Goal: Browse casually: Explore the website without a specific task or goal

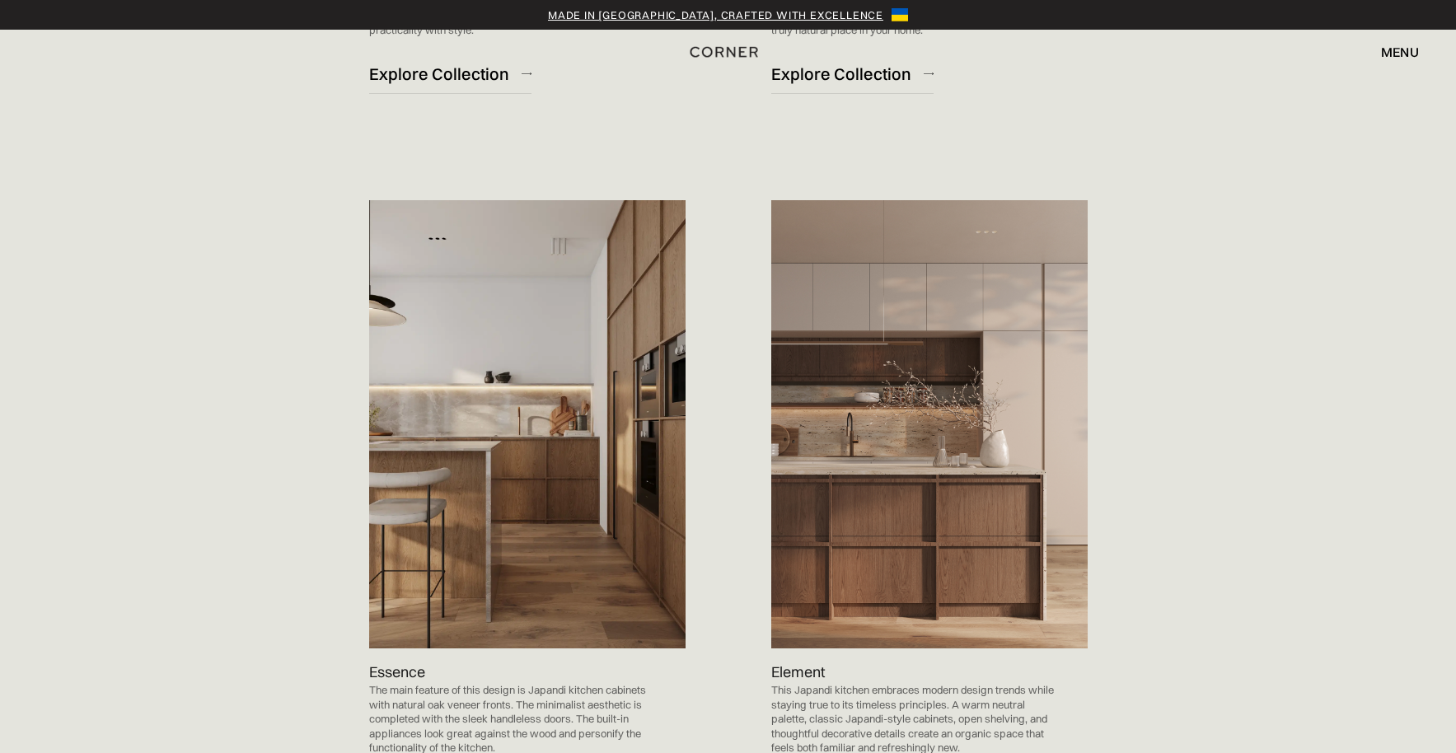
scroll to position [1565, 0]
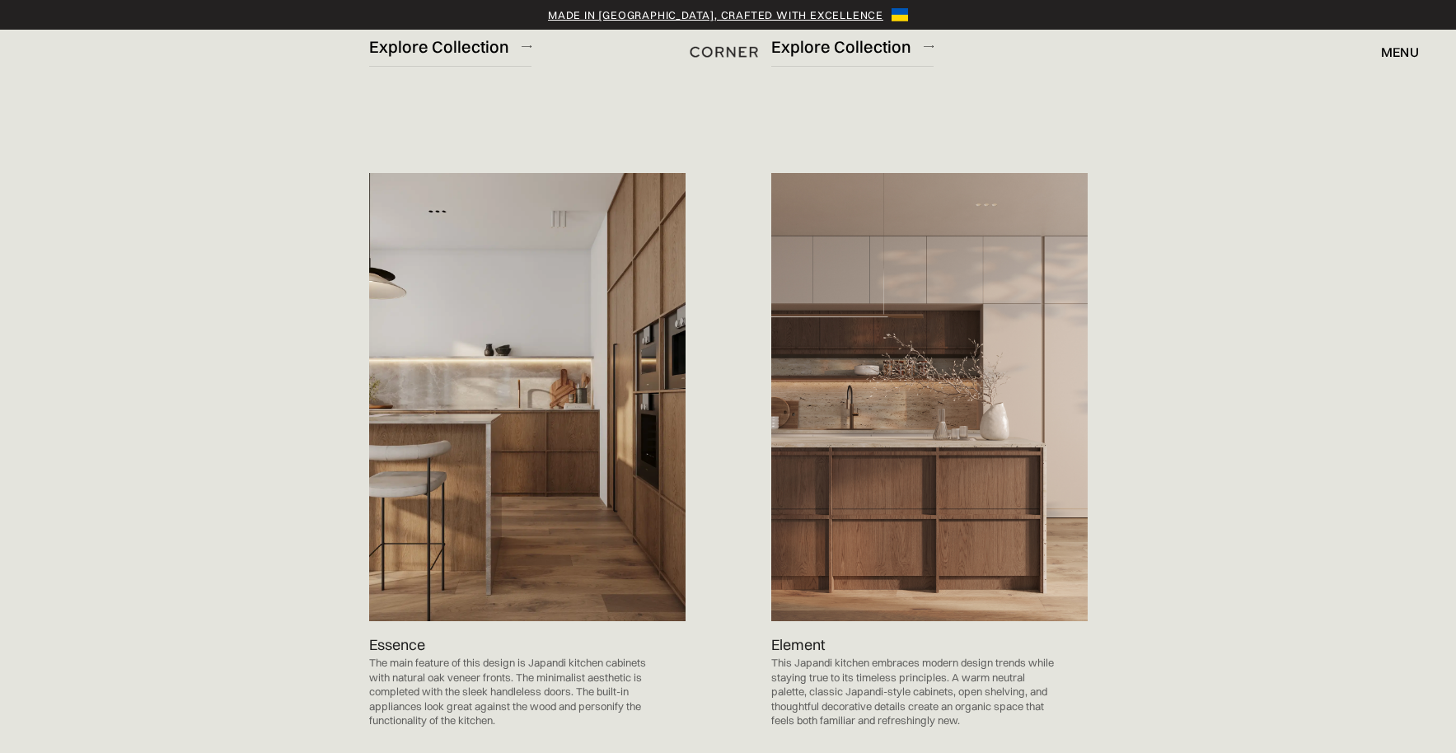
click at [938, 538] on img at bounding box center [929, 397] width 316 height 448
click at [850, 555] on img at bounding box center [929, 397] width 316 height 448
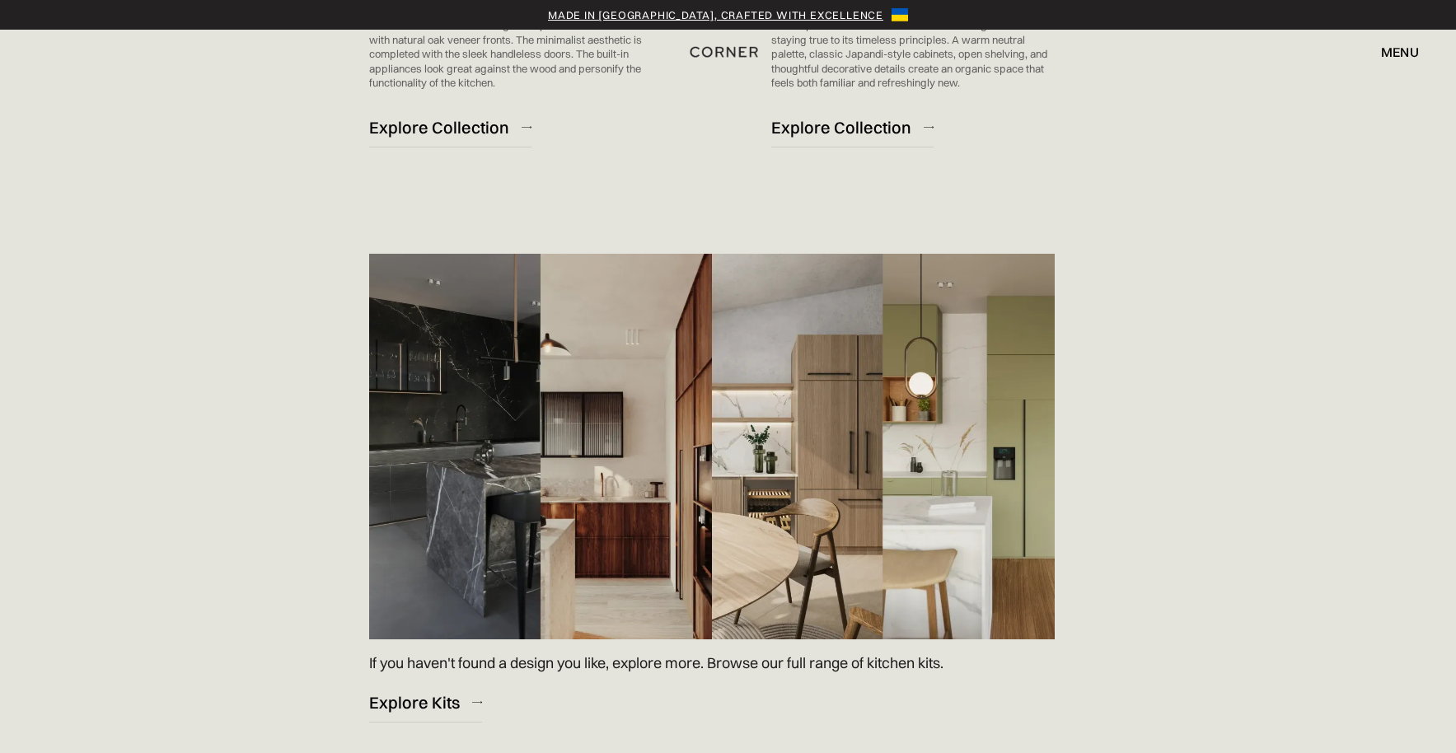
scroll to position [2225, 0]
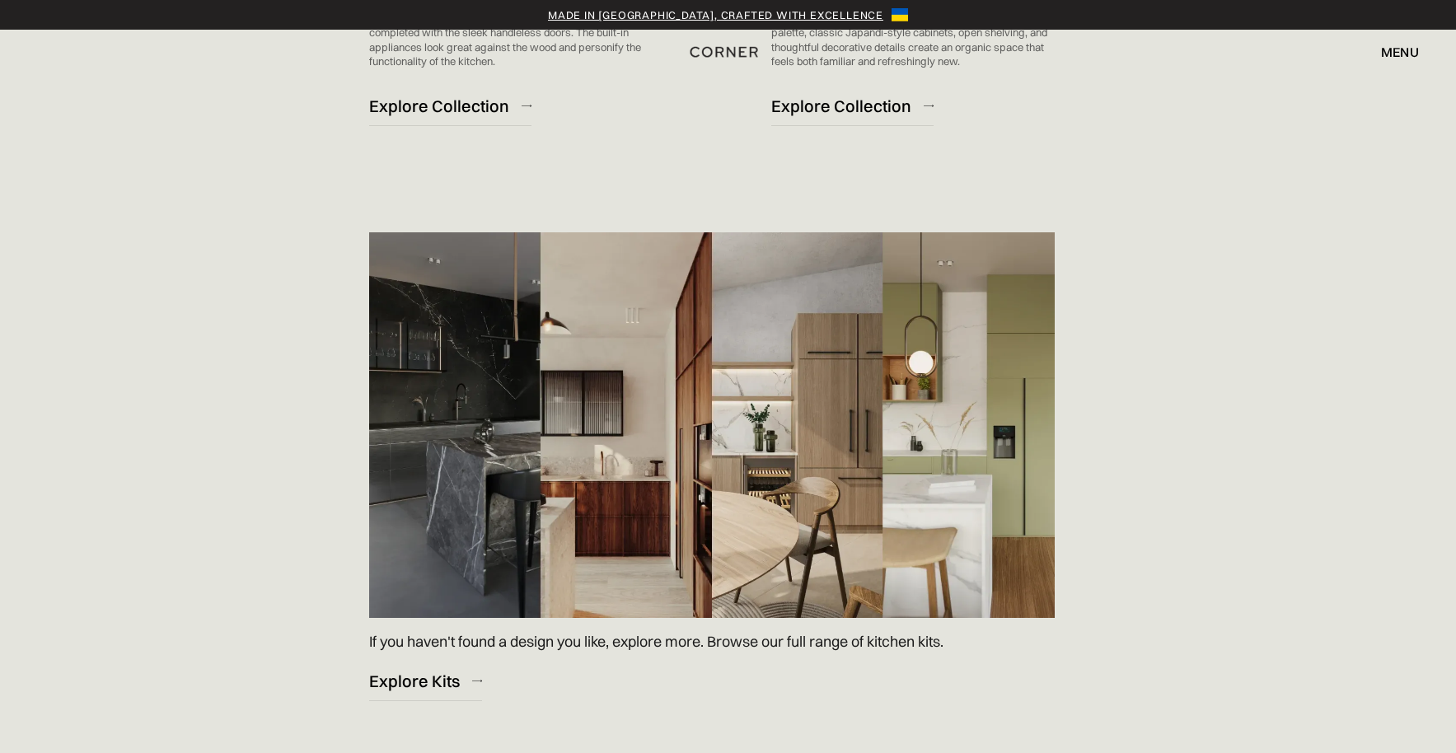
click at [587, 576] on img at bounding box center [712, 425] width 686 height 386
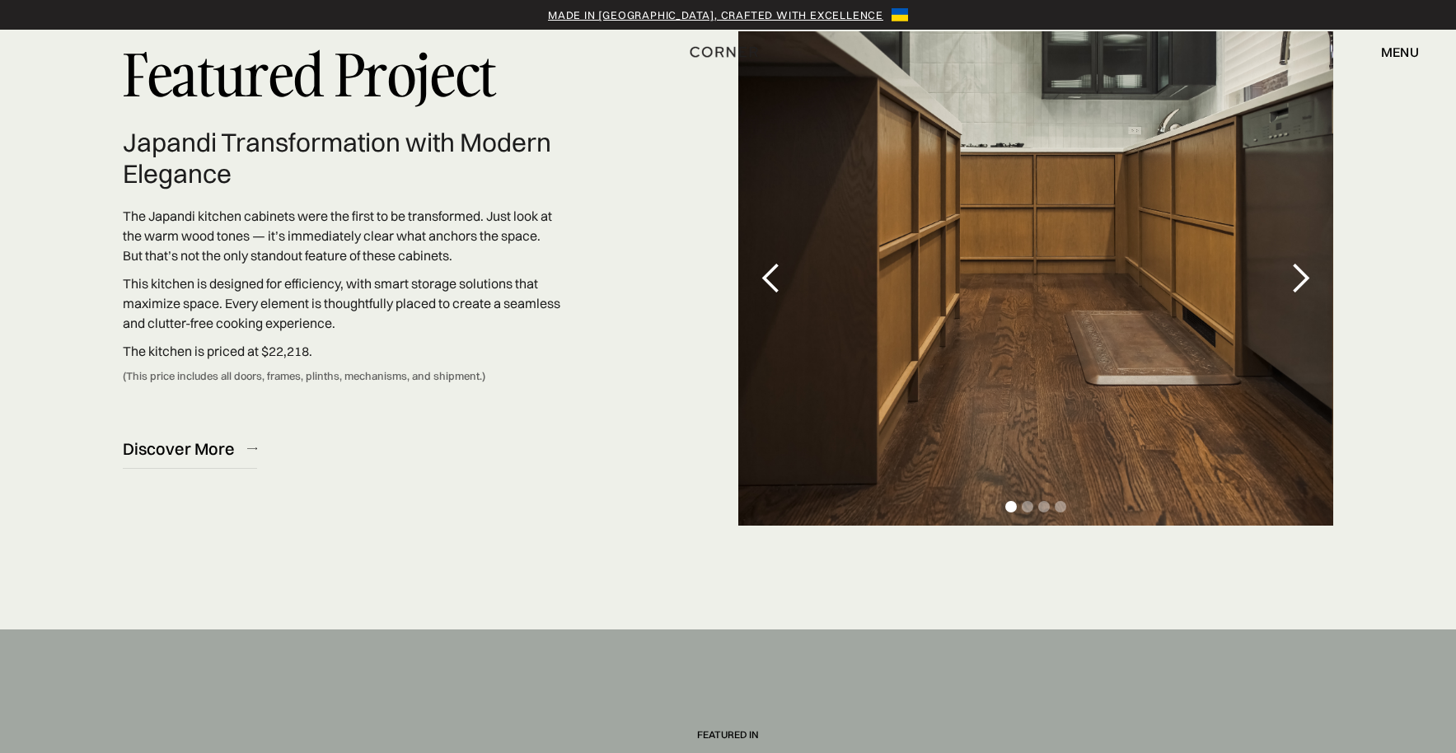
scroll to position [4861, 0]
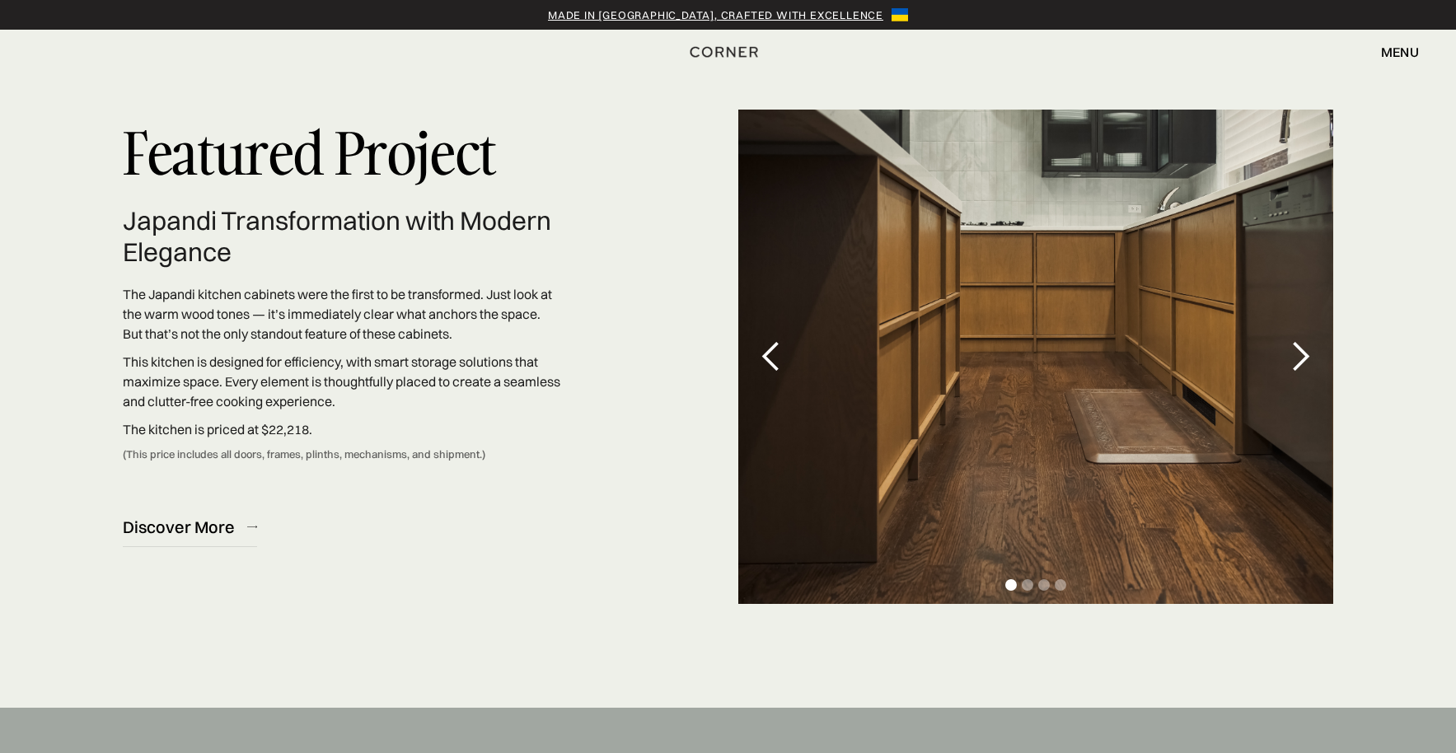
click at [1313, 347] on div "next slide" at bounding box center [1300, 356] width 33 height 33
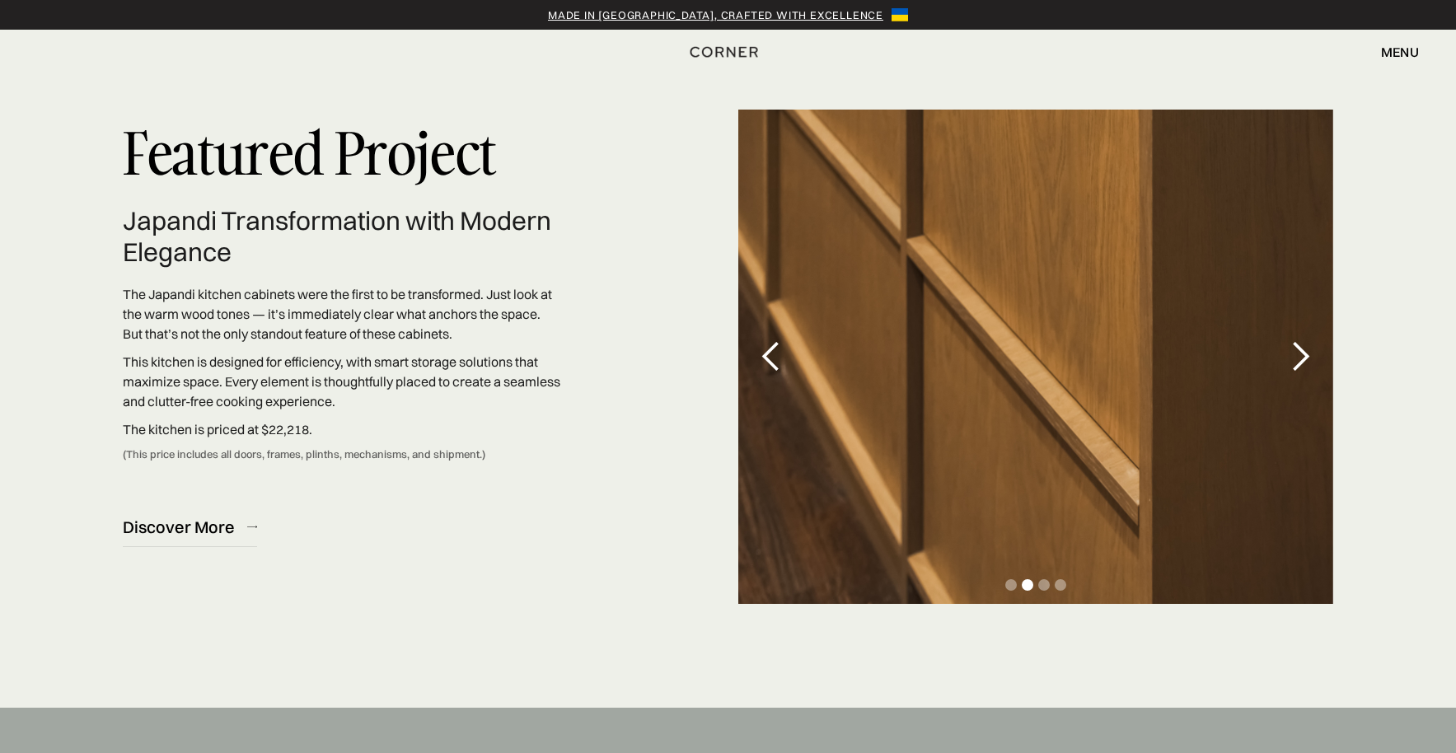
click at [1313, 353] on div "next slide" at bounding box center [1300, 356] width 33 height 33
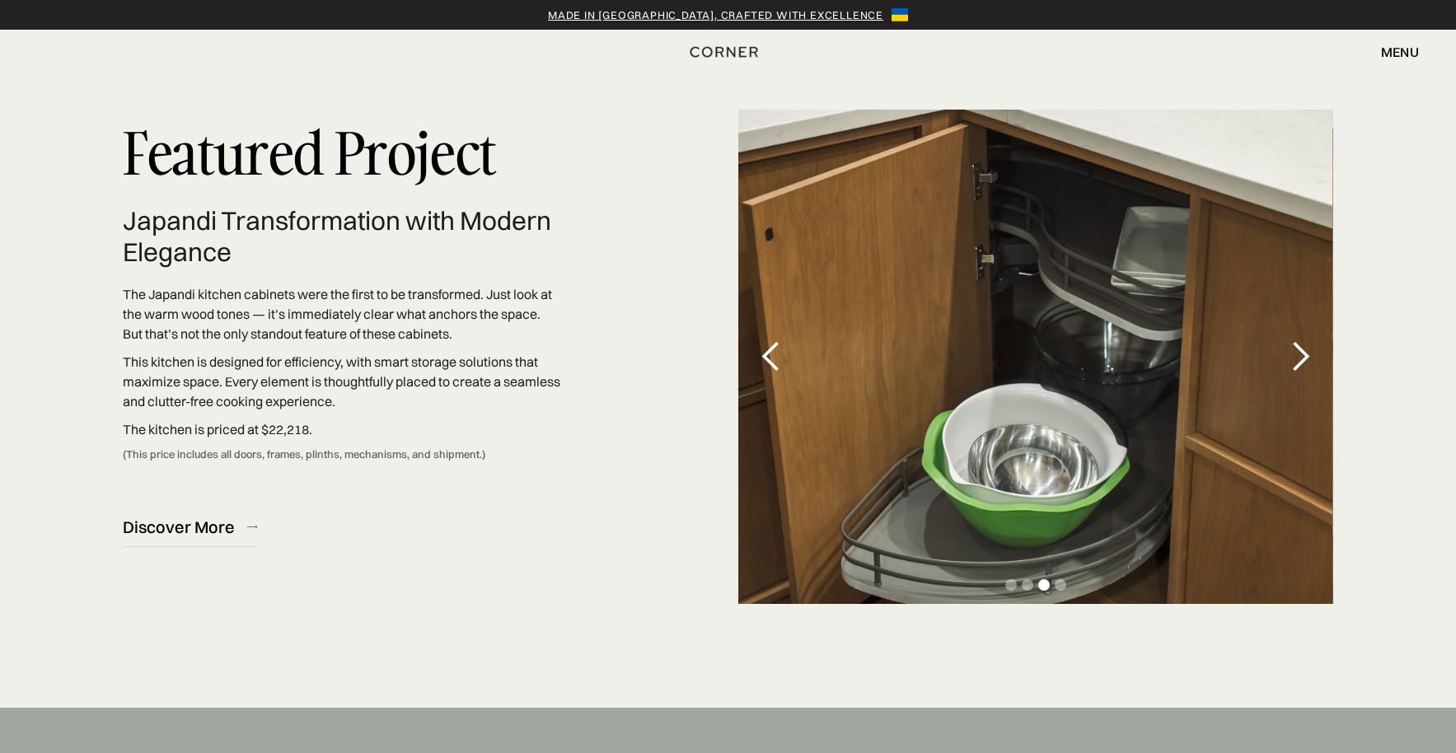
click at [1313, 353] on div "next slide" at bounding box center [1300, 356] width 33 height 33
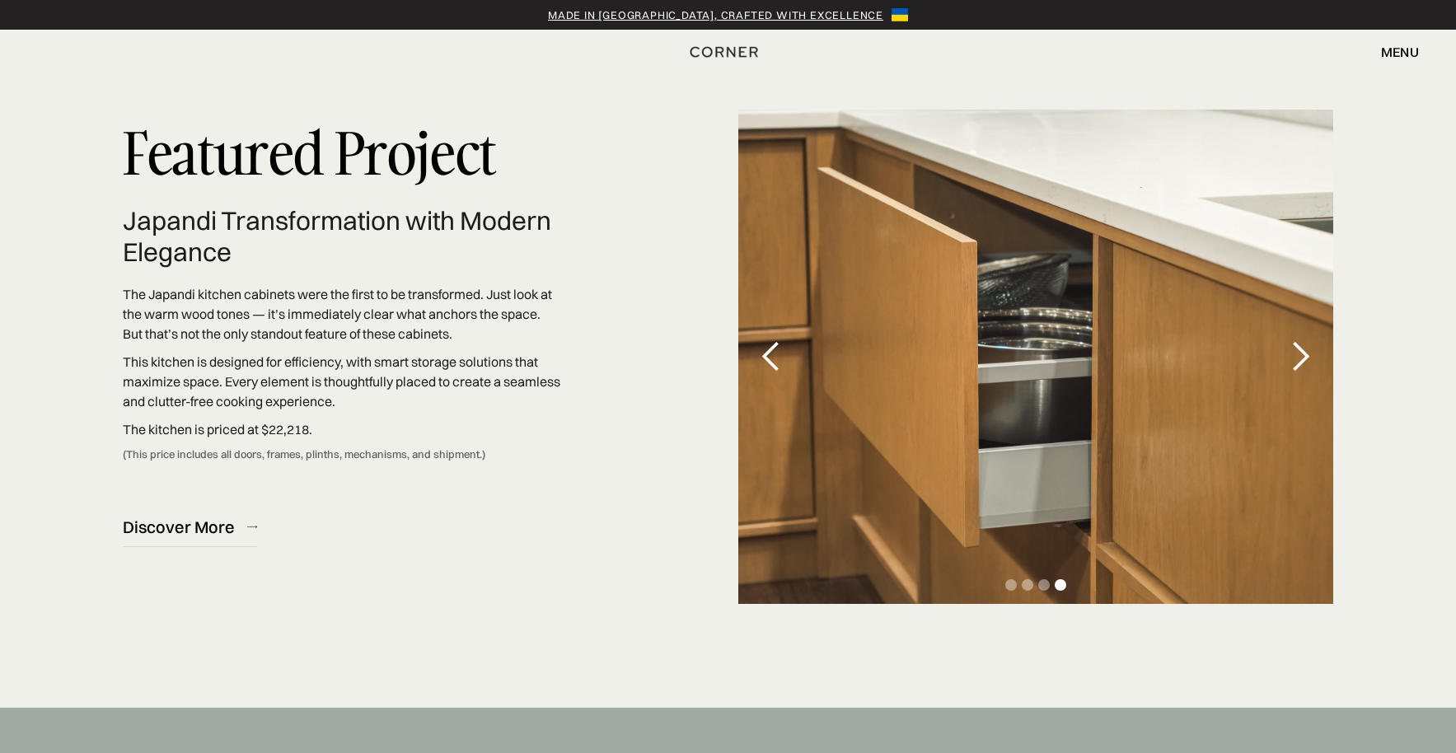
click at [1313, 353] on div "next slide" at bounding box center [1300, 356] width 33 height 33
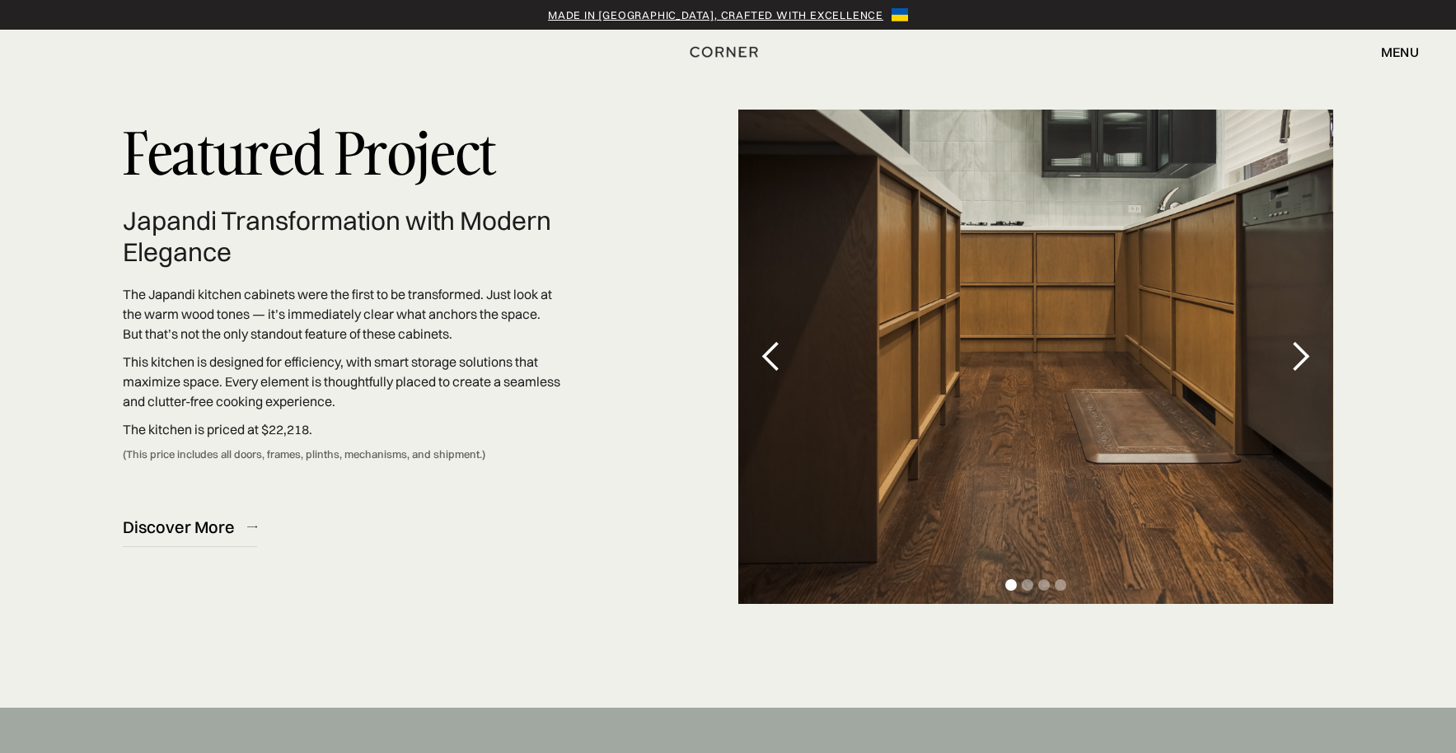
click at [1313, 353] on div "next slide" at bounding box center [1300, 356] width 33 height 33
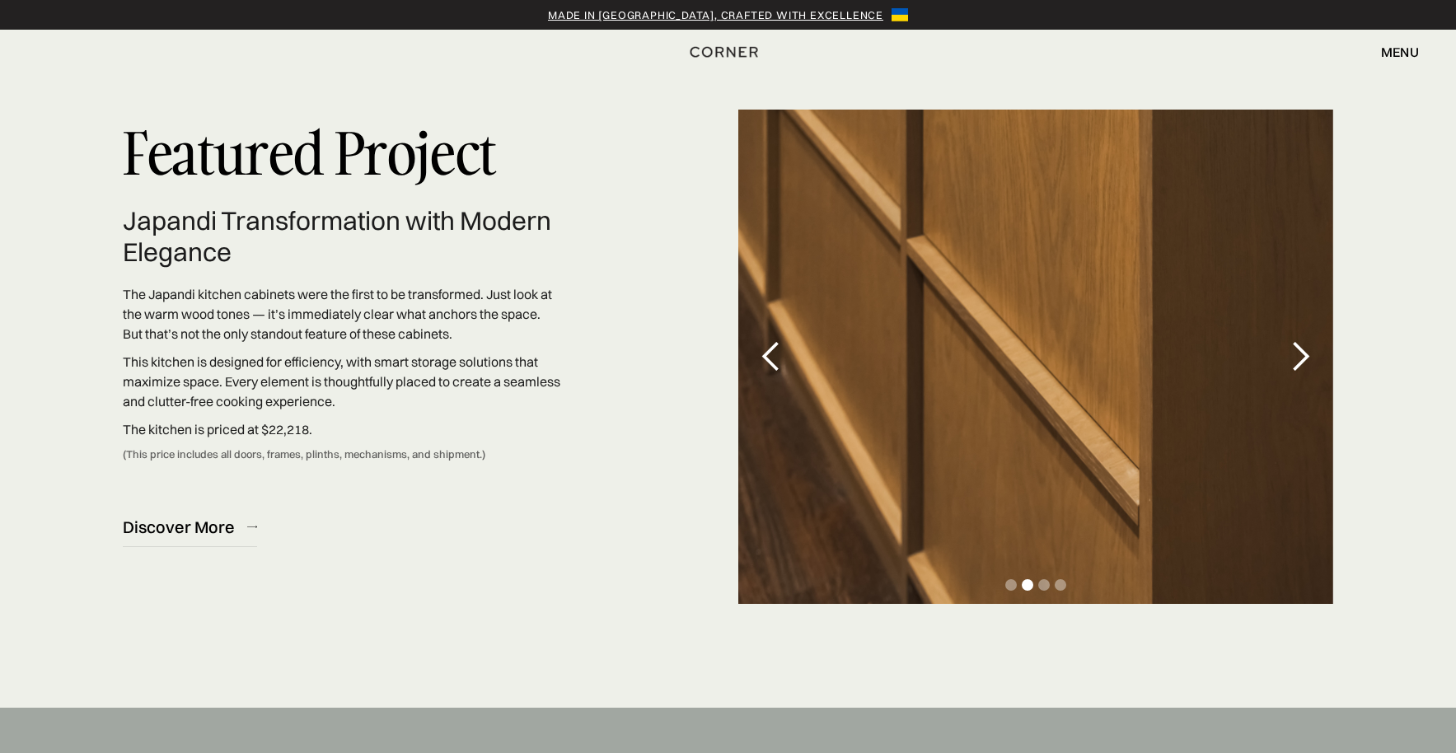
click at [1313, 353] on div "next slide" at bounding box center [1300, 356] width 33 height 33
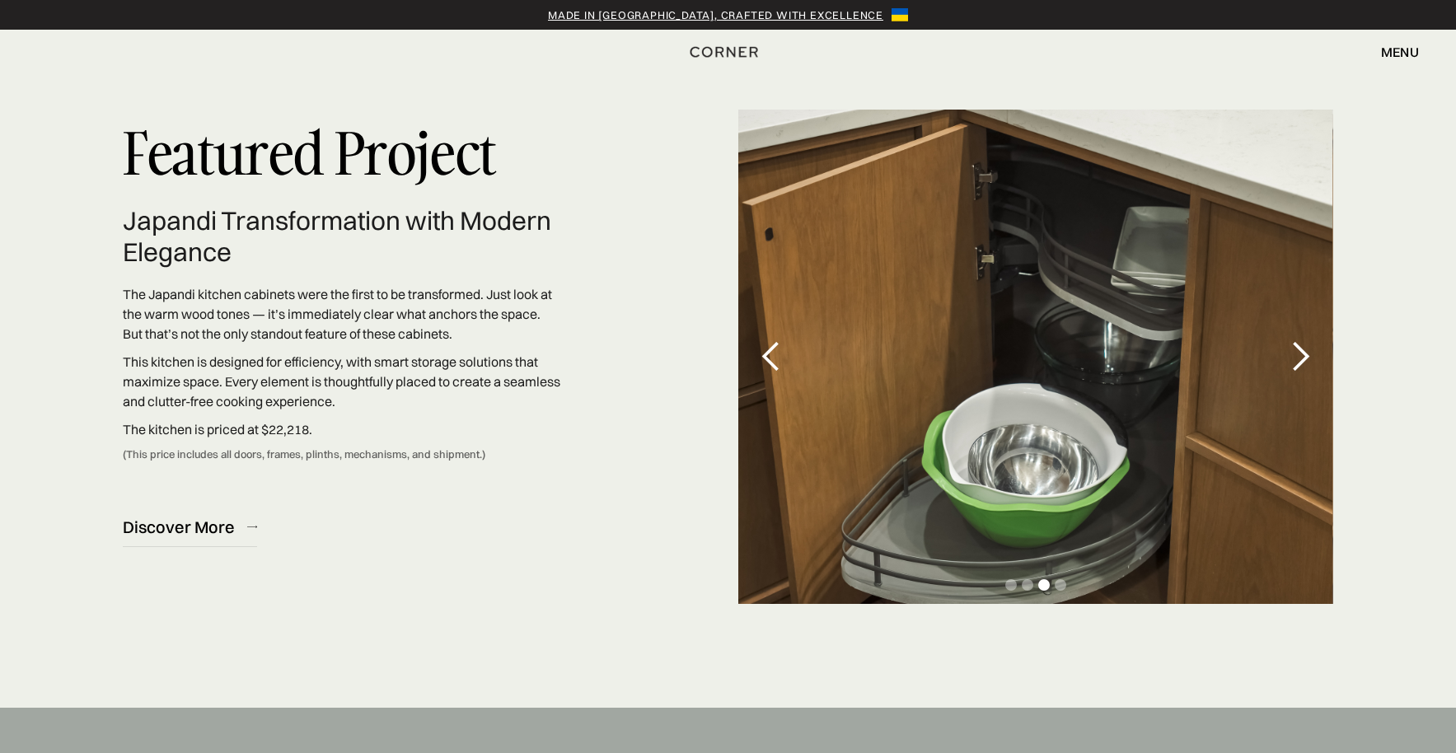
click at [1313, 353] on div "next slide" at bounding box center [1300, 356] width 33 height 33
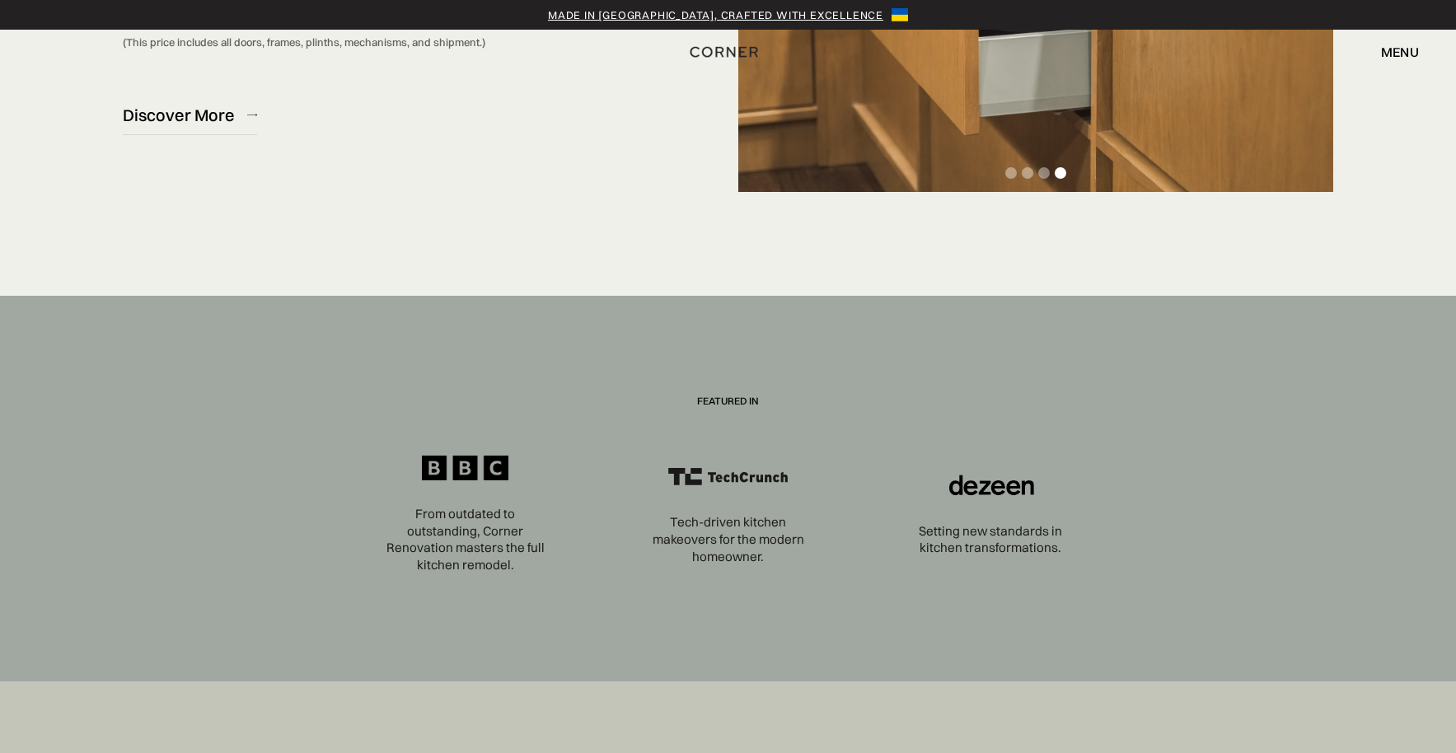
scroll to position [5685, 0]
